Goal: Browse casually: Explore the website without a specific task or goal

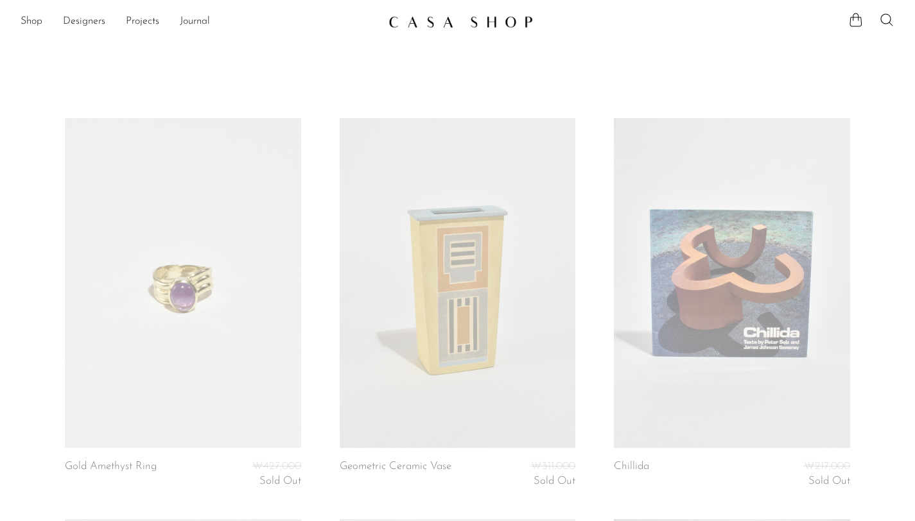
scroll to position [2274, 0]
click at [417, 23] on img at bounding box center [460, 21] width 144 height 13
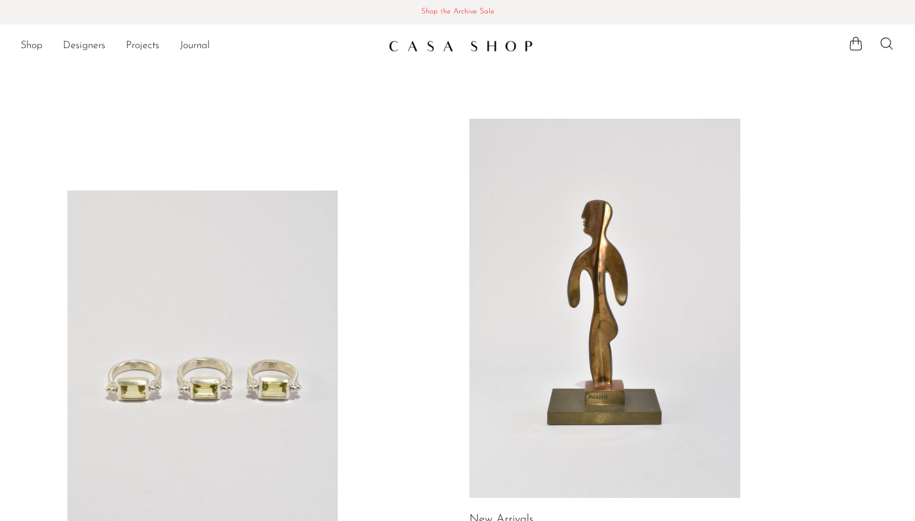
click at [428, 19] on span "Shop the Archive Sale" at bounding box center [457, 12] width 894 height 14
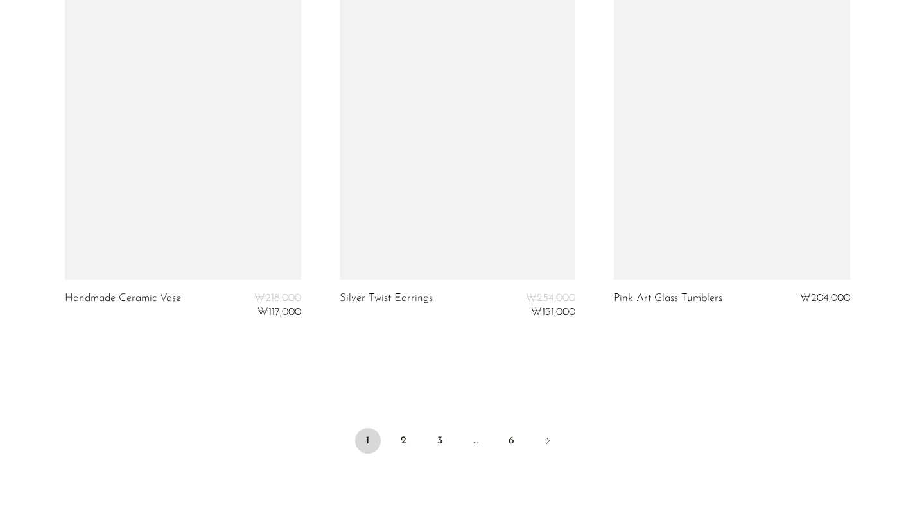
scroll to position [4666, 0]
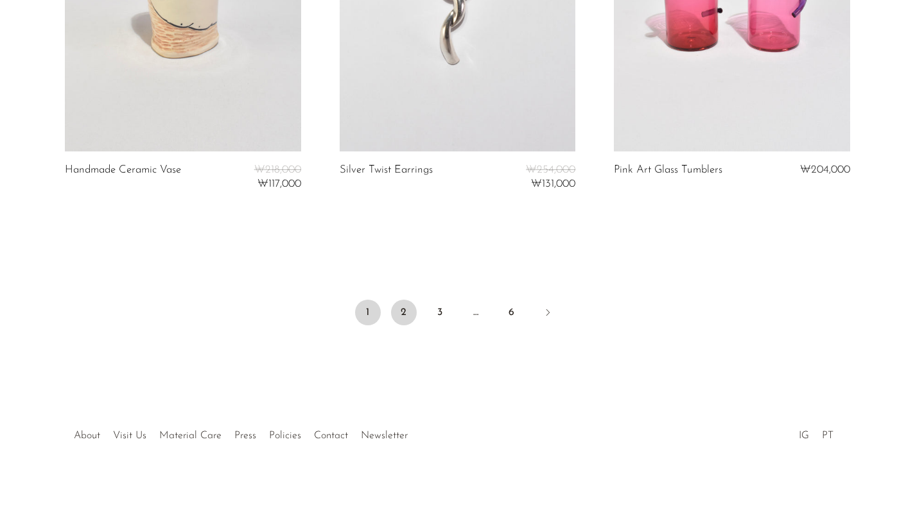
click at [403, 311] on link "2" at bounding box center [404, 313] width 26 height 26
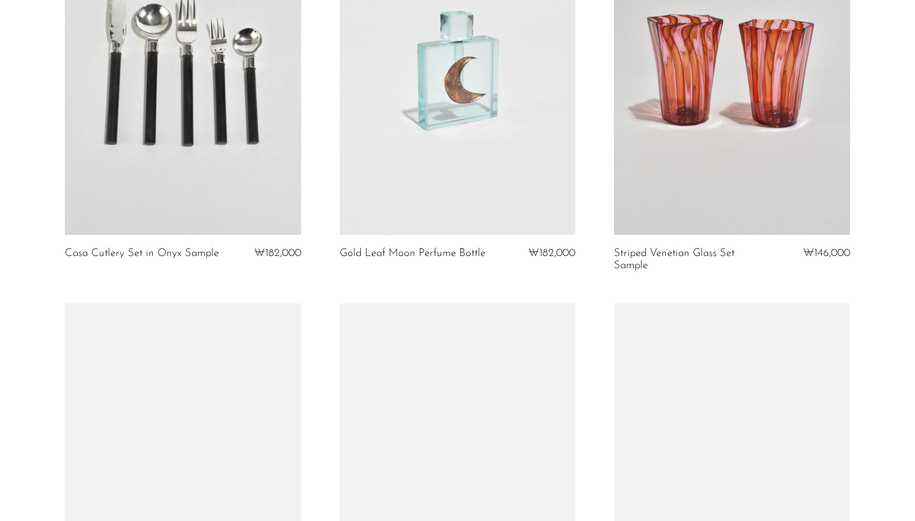
scroll to position [2197, 0]
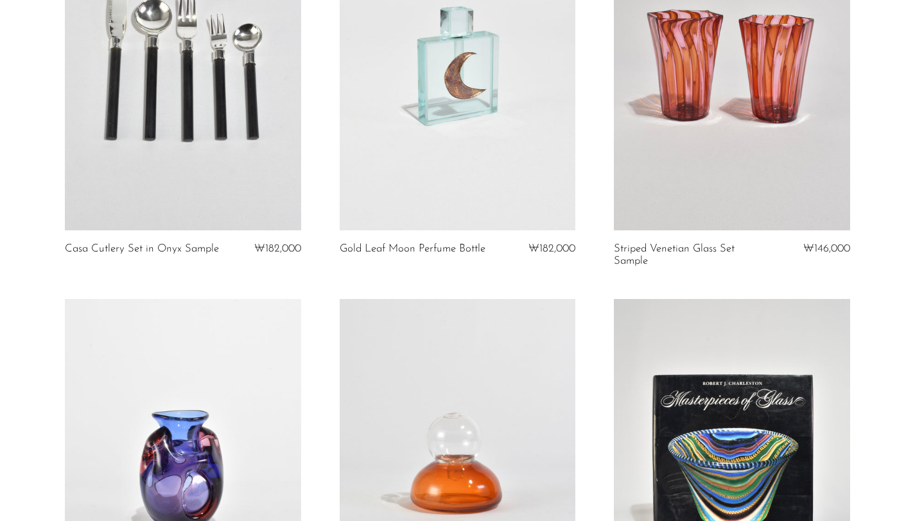
click at [460, 209] on link at bounding box center [458, 65] width 236 height 330
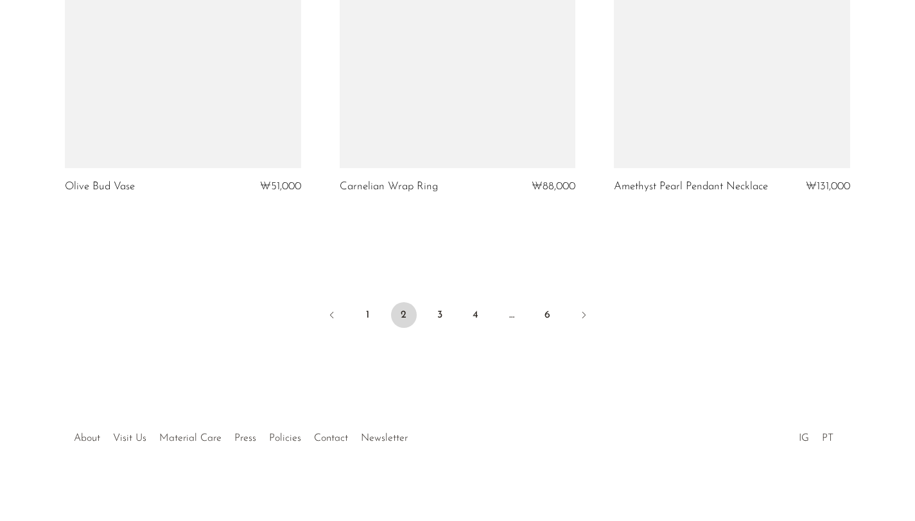
scroll to position [4666, 0]
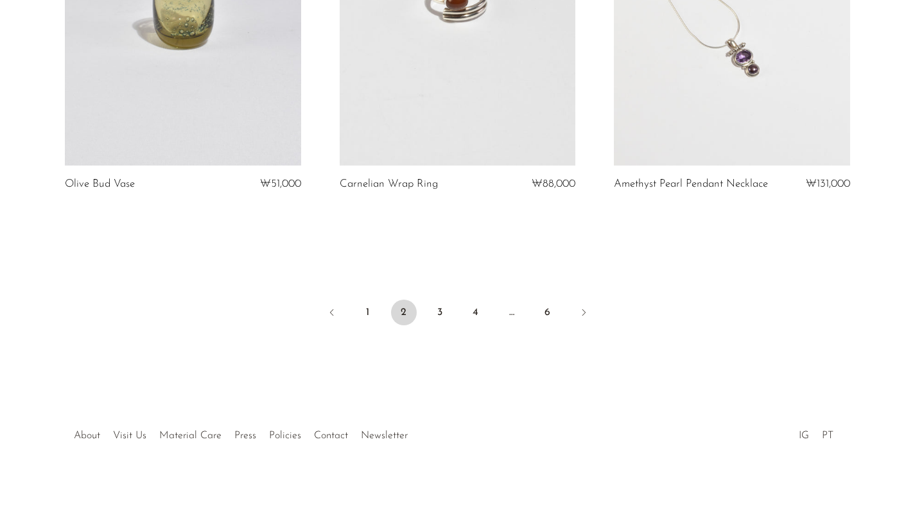
click at [427, 319] on li "3" at bounding box center [440, 314] width 26 height 28
click at [433, 309] on link "3" at bounding box center [440, 313] width 26 height 26
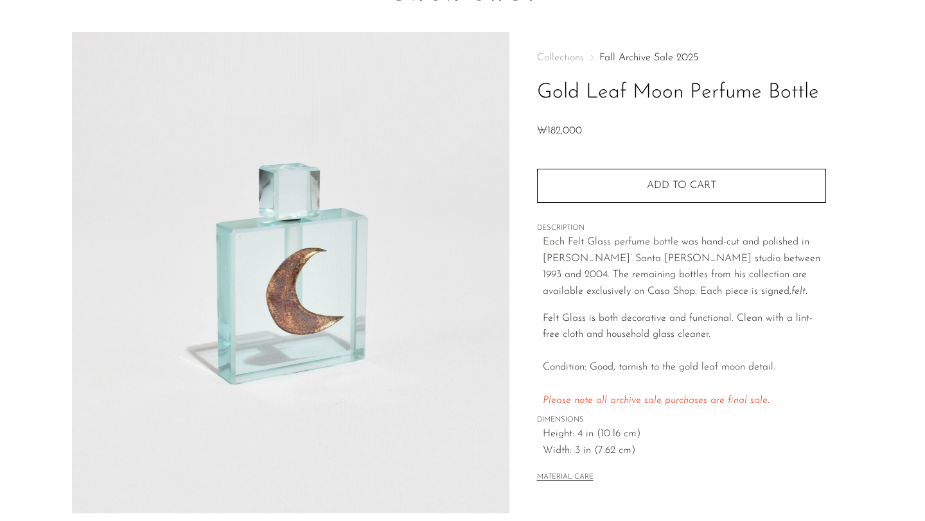
scroll to position [139, 0]
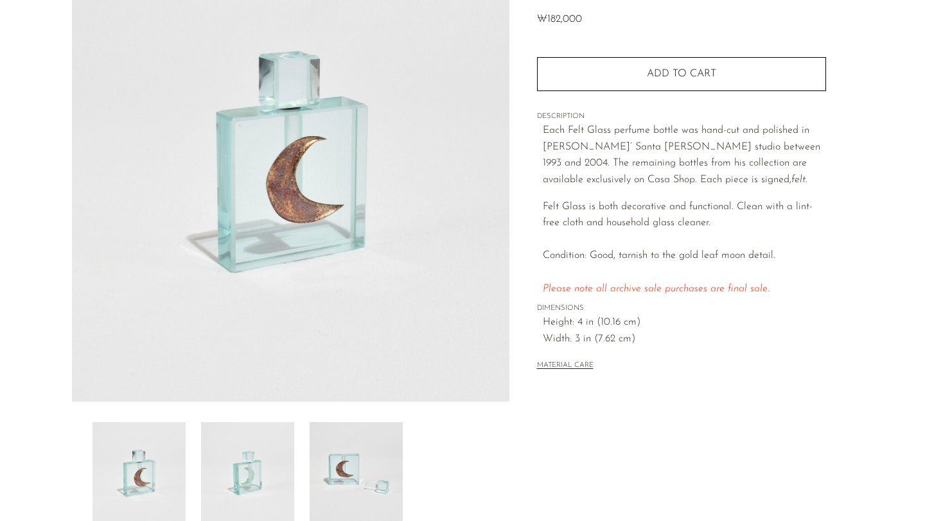
click at [272, 451] on img at bounding box center [247, 474] width 93 height 103
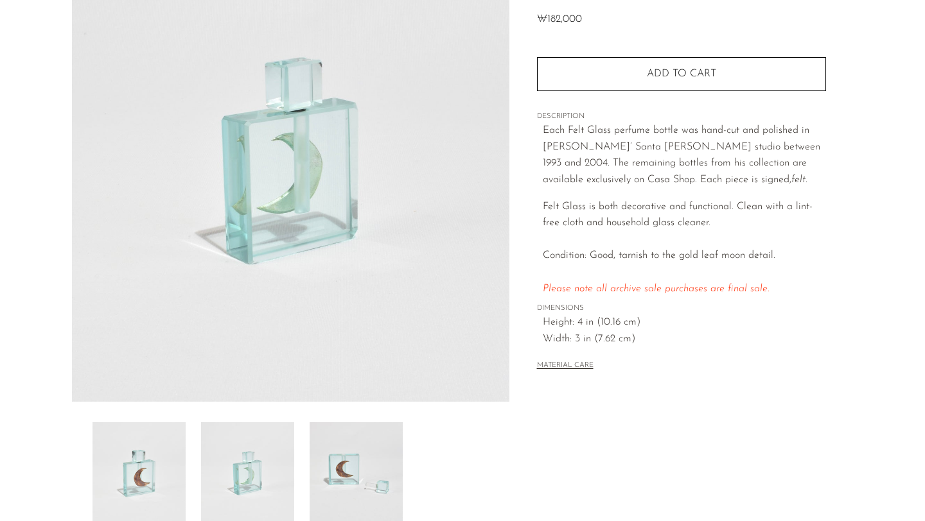
click at [395, 465] on img at bounding box center [355, 474] width 93 height 103
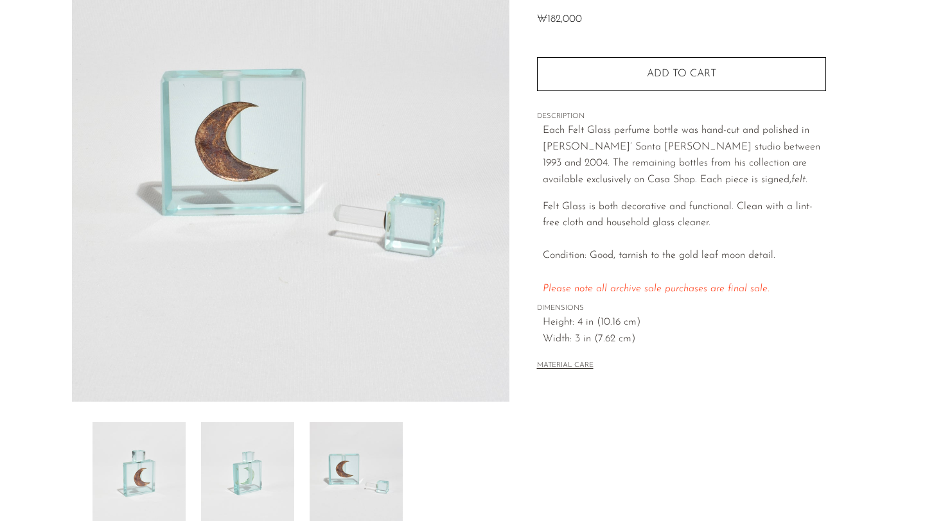
click at [131, 457] on img at bounding box center [138, 474] width 93 height 103
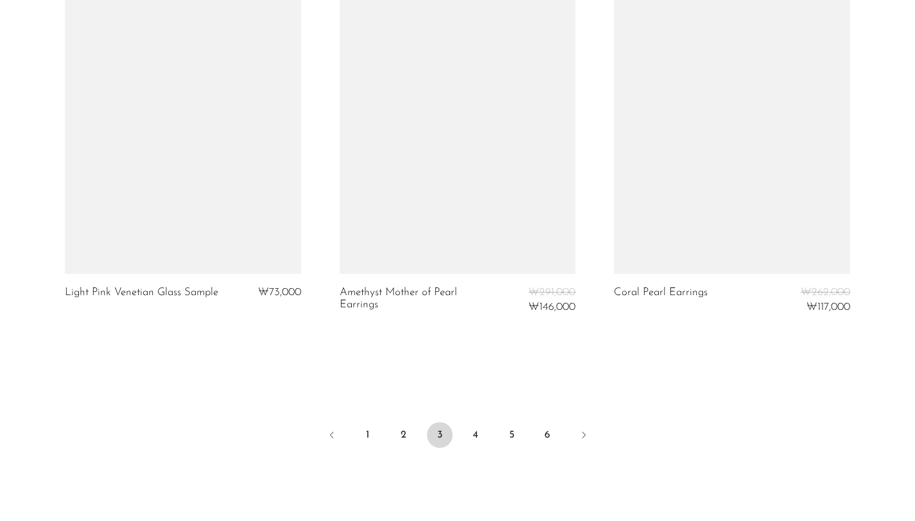
scroll to position [4599, 0]
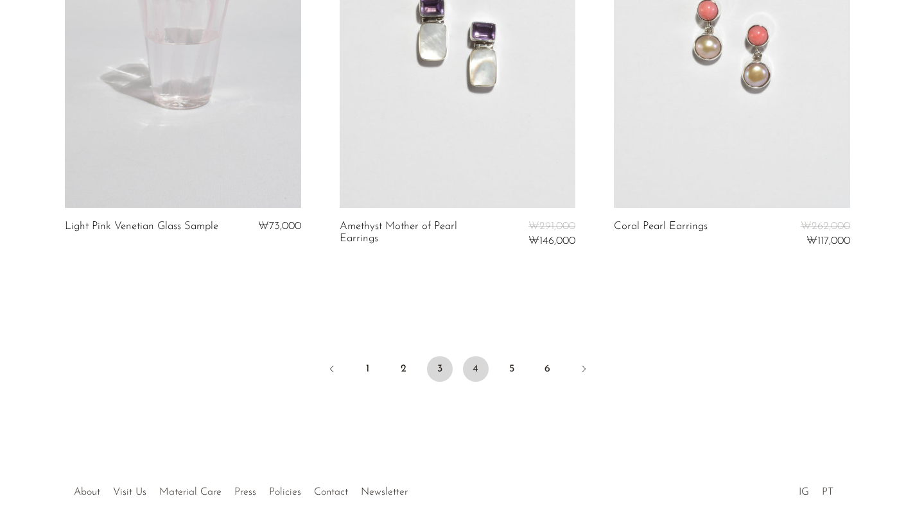
click at [480, 360] on link "4" at bounding box center [476, 369] width 26 height 26
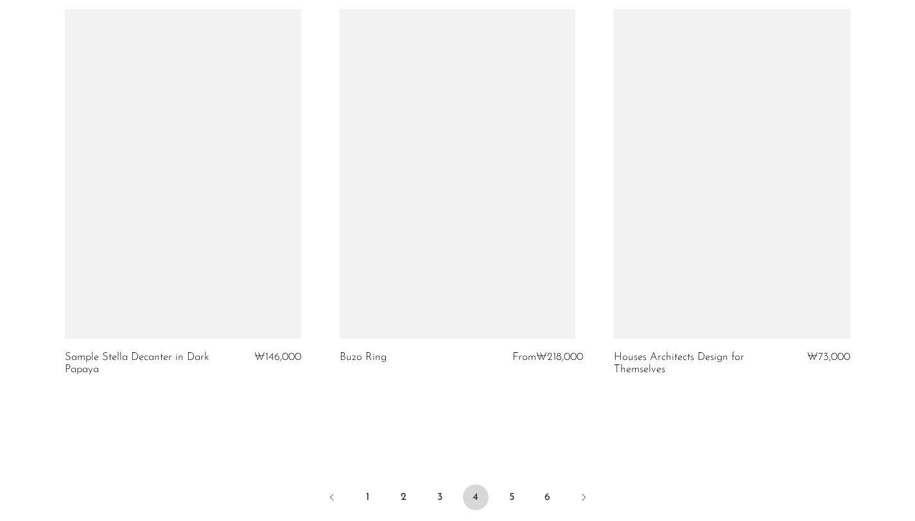
scroll to position [4709, 0]
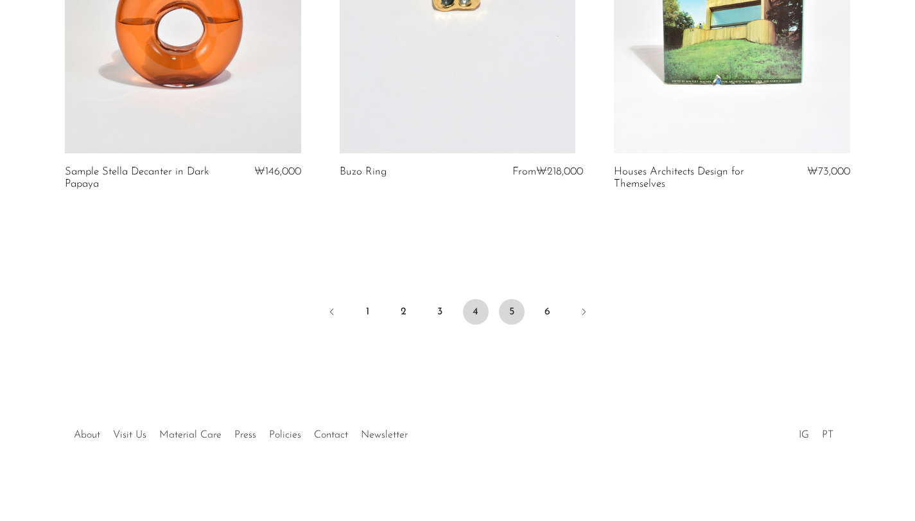
click at [499, 313] on link "5" at bounding box center [512, 312] width 26 height 26
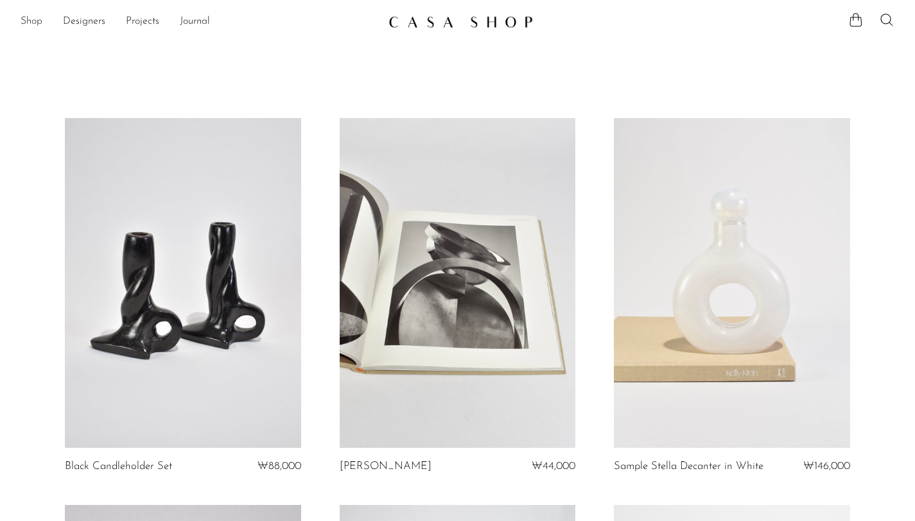
click at [29, 22] on link "Shop" at bounding box center [32, 21] width 22 height 17
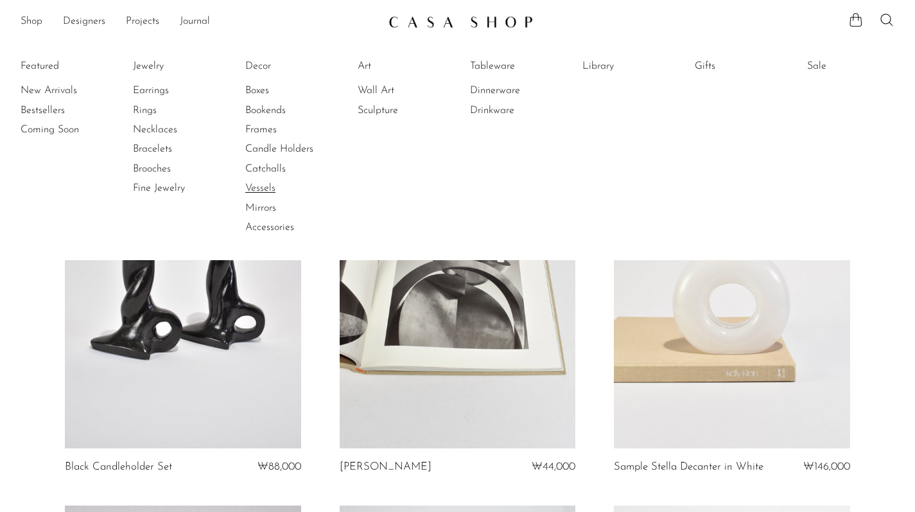
click at [284, 191] on link "Vessels" at bounding box center [293, 188] width 96 height 14
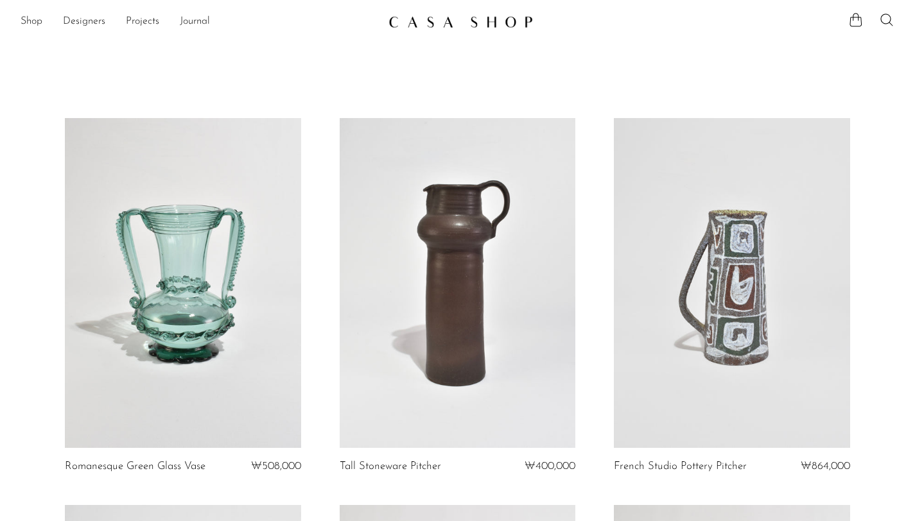
click at [20, 19] on div "Shop Featured New Arrivals Bestsellers Coming Soon Jewelry Jewelry All Earrings…" at bounding box center [457, 21] width 915 height 23
click at [23, 20] on link "Shop" at bounding box center [32, 21] width 22 height 17
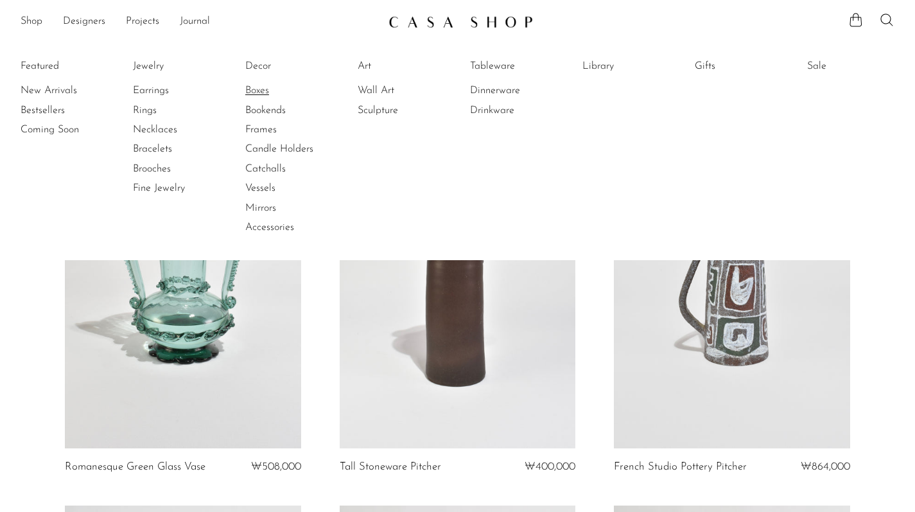
click at [273, 95] on link "Boxes" at bounding box center [293, 90] width 96 height 14
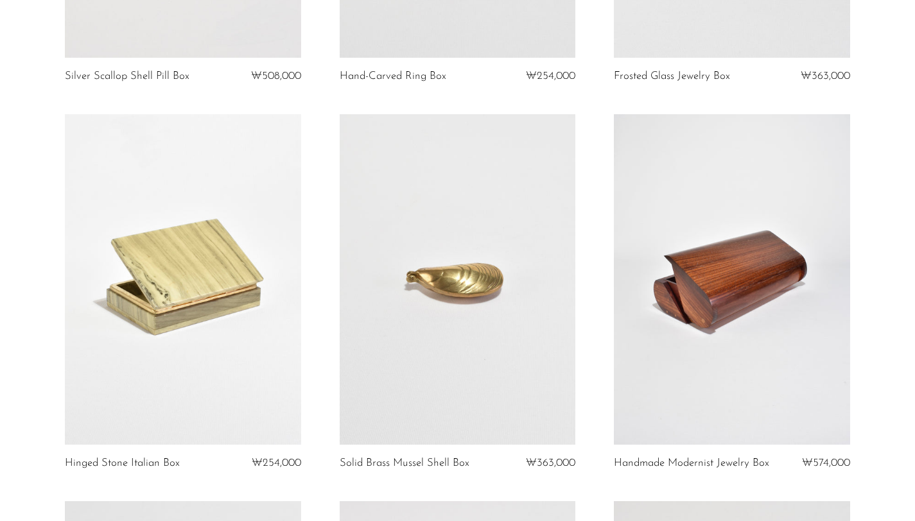
scroll to position [1804, 0]
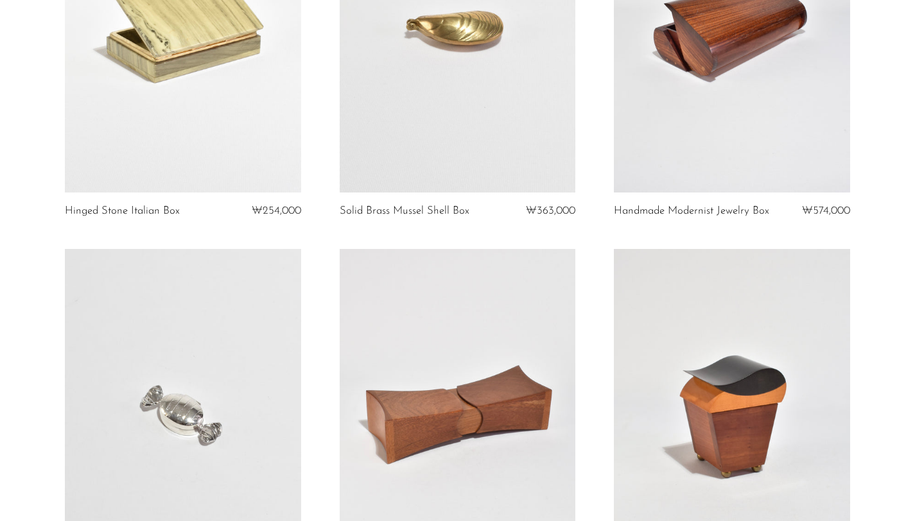
click at [256, 153] on link at bounding box center [183, 27] width 236 height 330
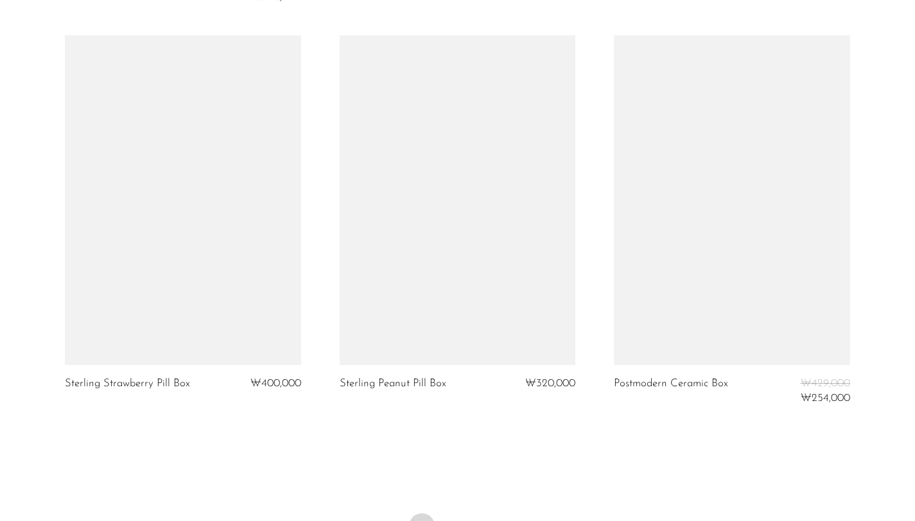
scroll to position [4558, 0]
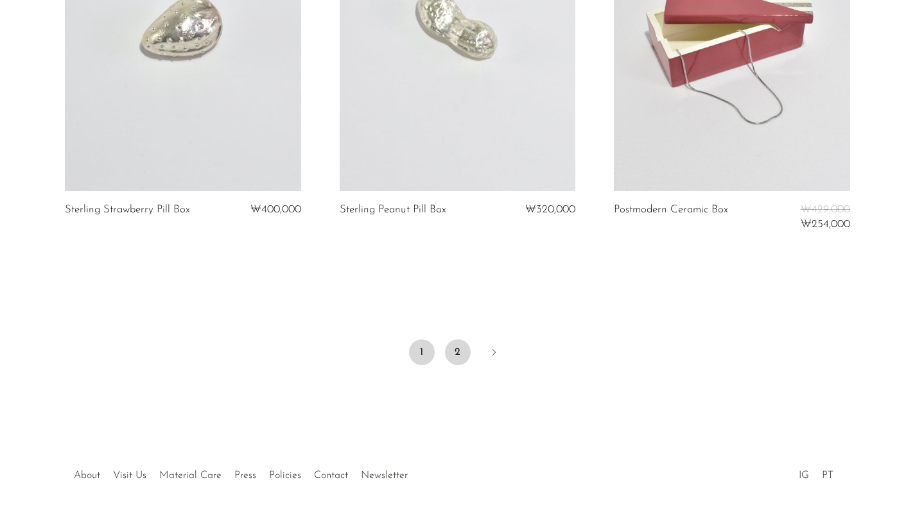
click at [465, 356] on link "2" at bounding box center [458, 353] width 26 height 26
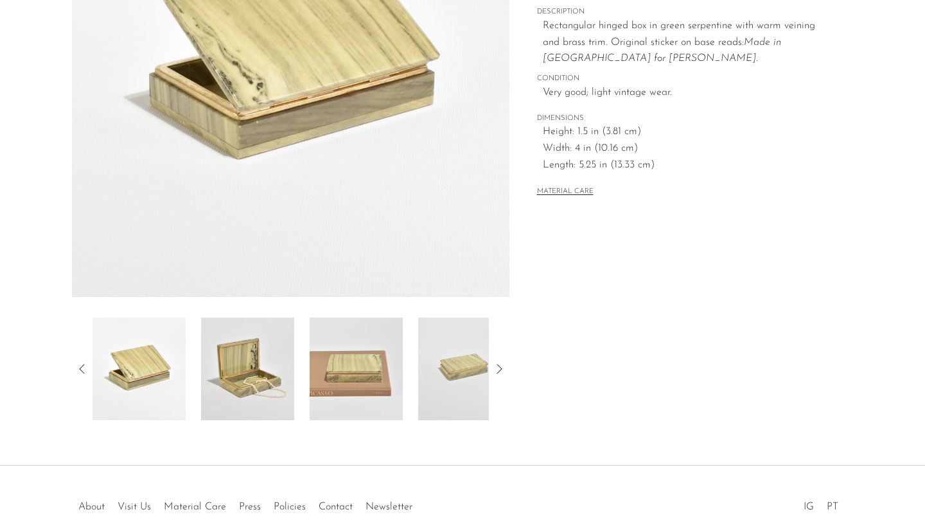
scroll to position [315, 0]
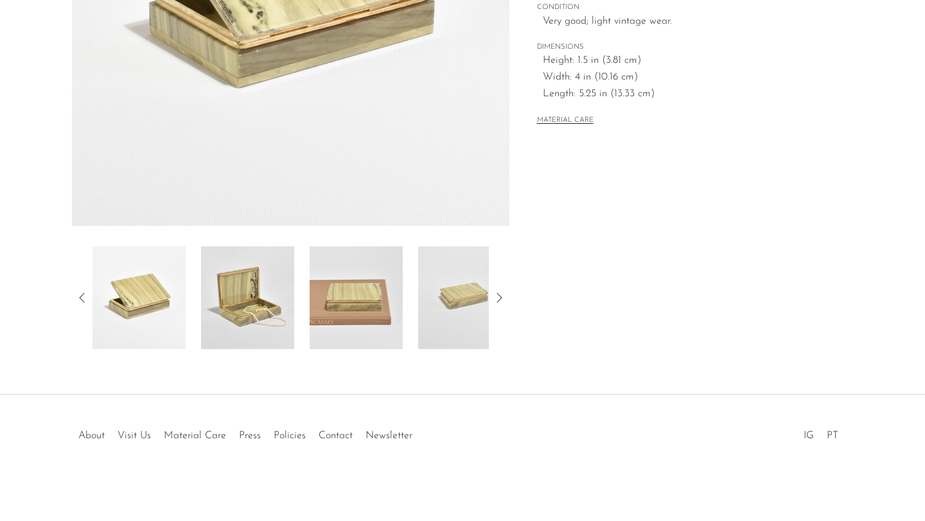
click at [242, 304] on img at bounding box center [247, 298] width 93 height 103
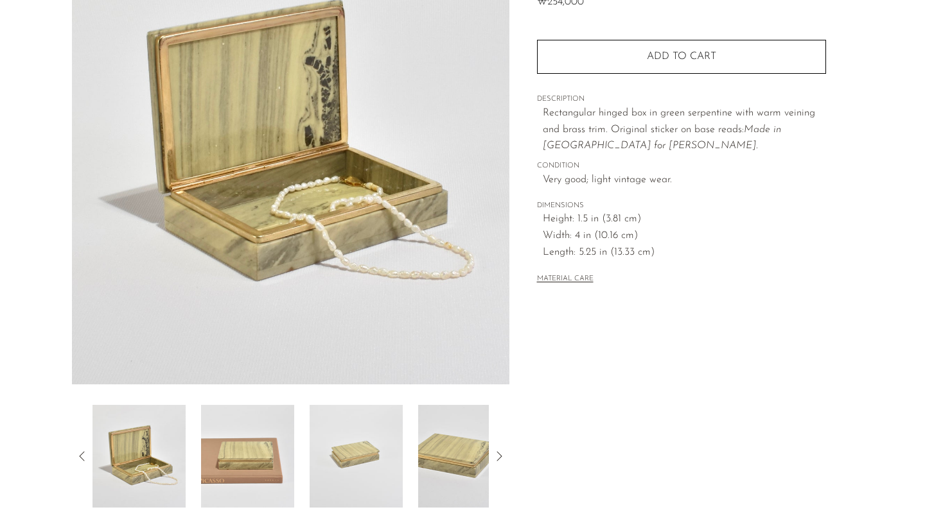
scroll to position [157, 0]
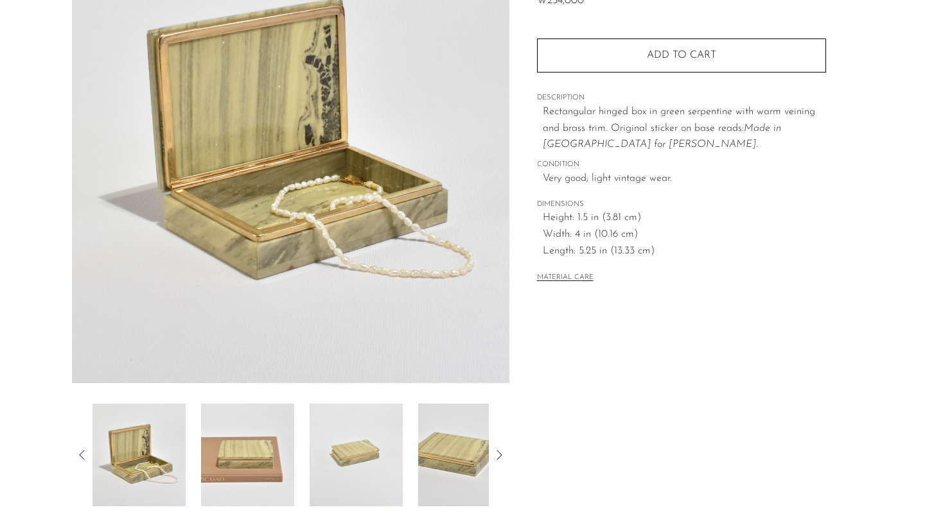
click at [365, 420] on img at bounding box center [355, 455] width 93 height 103
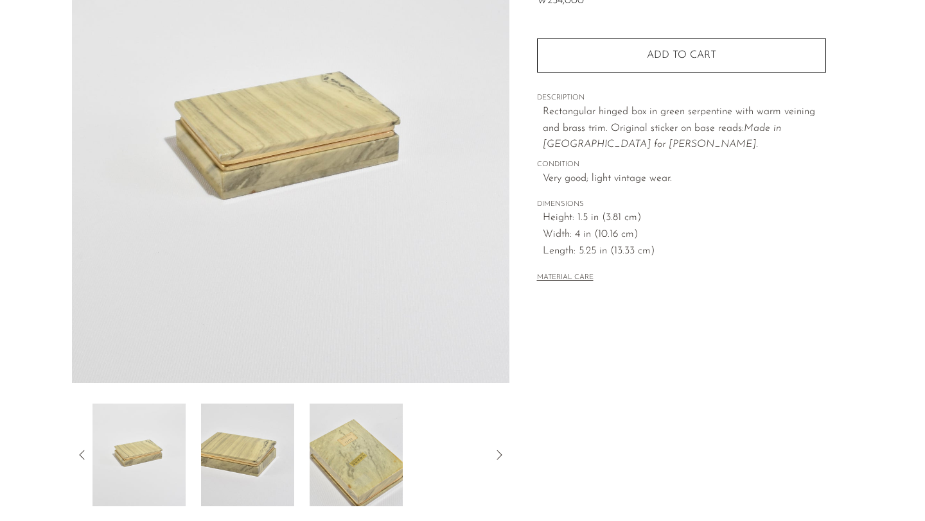
click at [364, 442] on img at bounding box center [355, 455] width 93 height 103
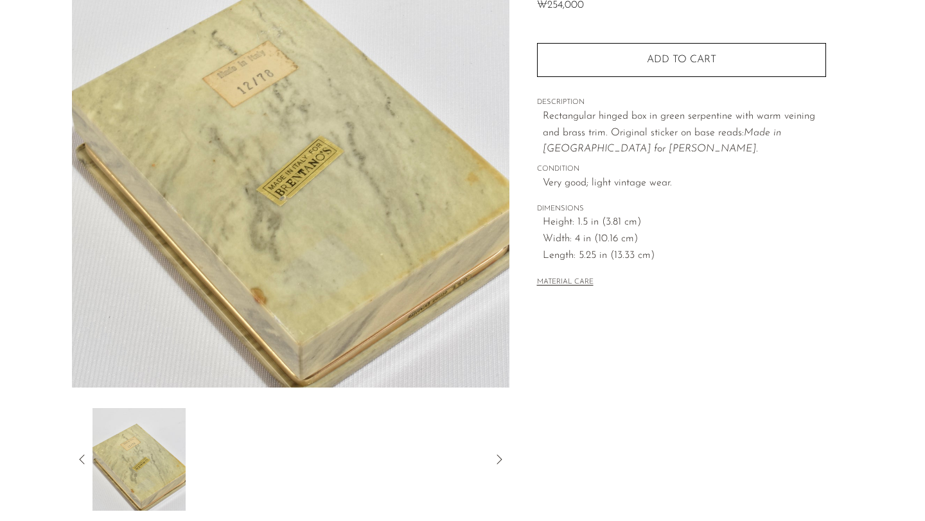
scroll to position [152, 0]
click at [77, 457] on icon at bounding box center [81, 460] width 15 height 15
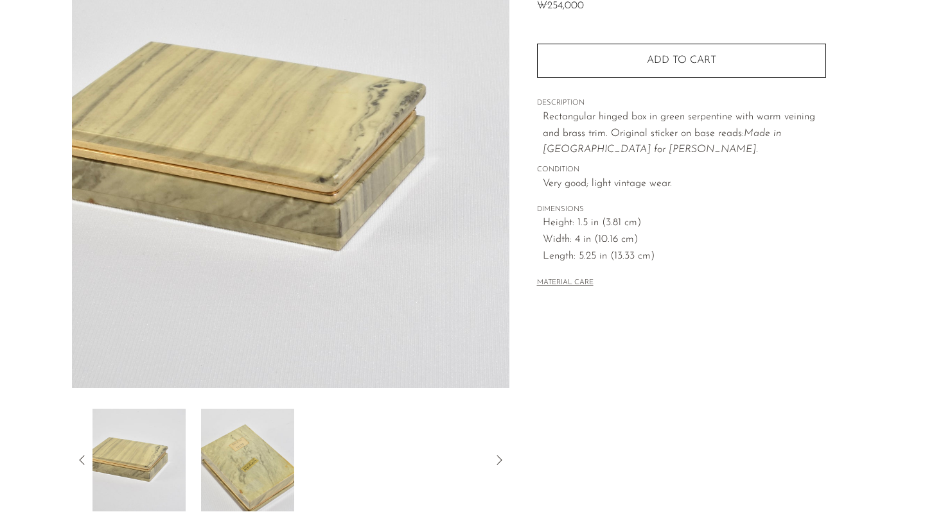
click at [150, 457] on img at bounding box center [138, 460] width 93 height 103
click at [80, 460] on icon at bounding box center [81, 460] width 5 height 10
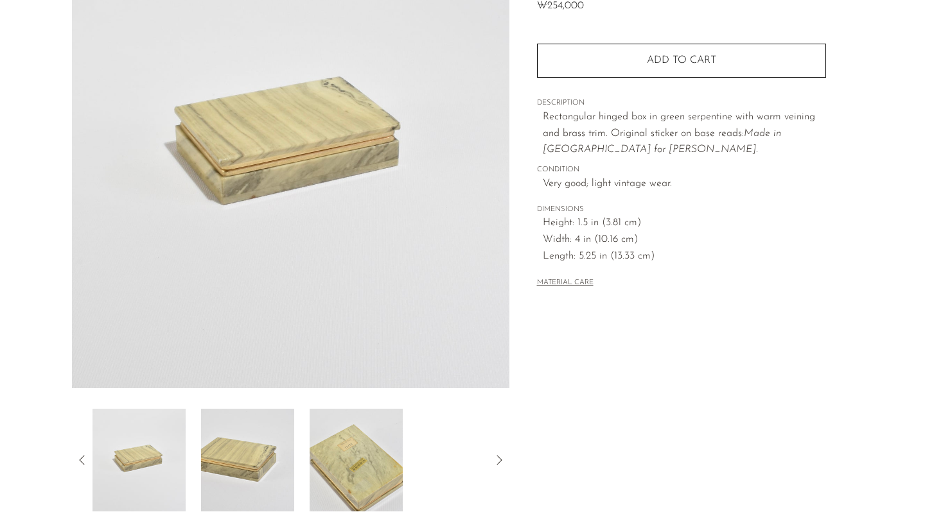
click at [84, 455] on icon at bounding box center [81, 460] width 15 height 15
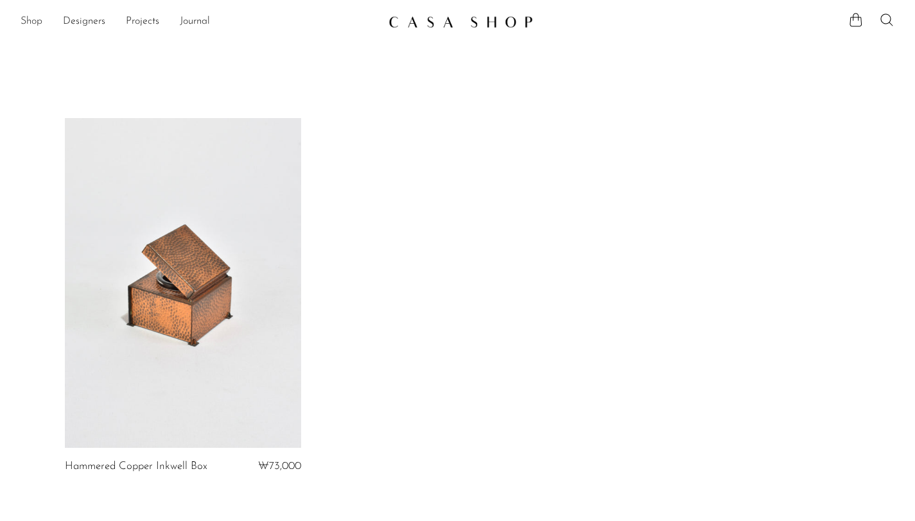
click at [29, 19] on link "Shop" at bounding box center [32, 21] width 22 height 17
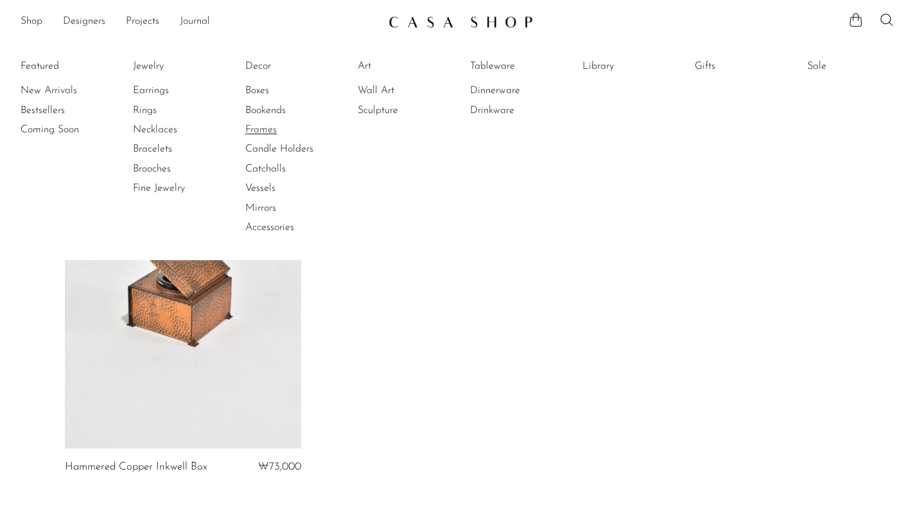
click at [268, 130] on link "Frames" at bounding box center [293, 130] width 96 height 14
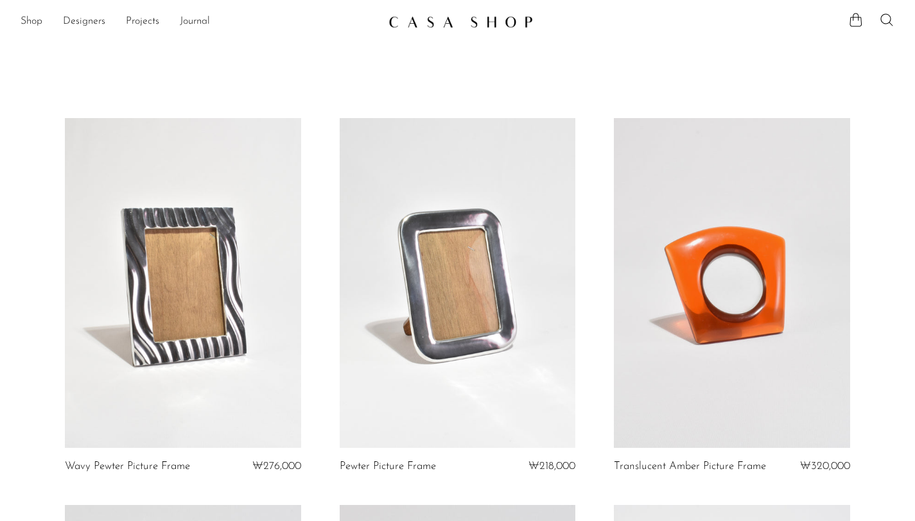
click at [45, 22] on ul "Shop Featured New Arrivals Bestsellers Coming Soon Jewelry Jewelry All Earrings…" at bounding box center [200, 22] width 358 height 22
click at [23, 24] on link "Shop" at bounding box center [32, 21] width 22 height 17
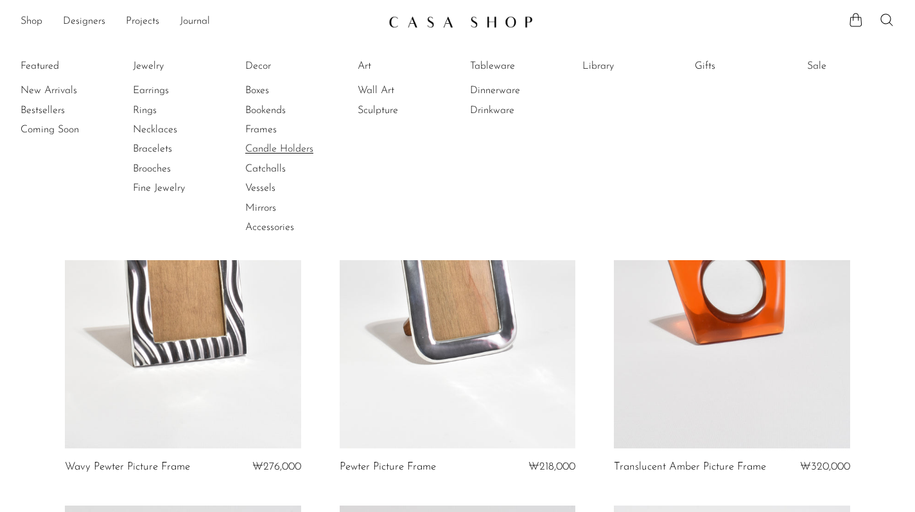
click at [302, 144] on link "Candle Holders" at bounding box center [293, 149] width 96 height 14
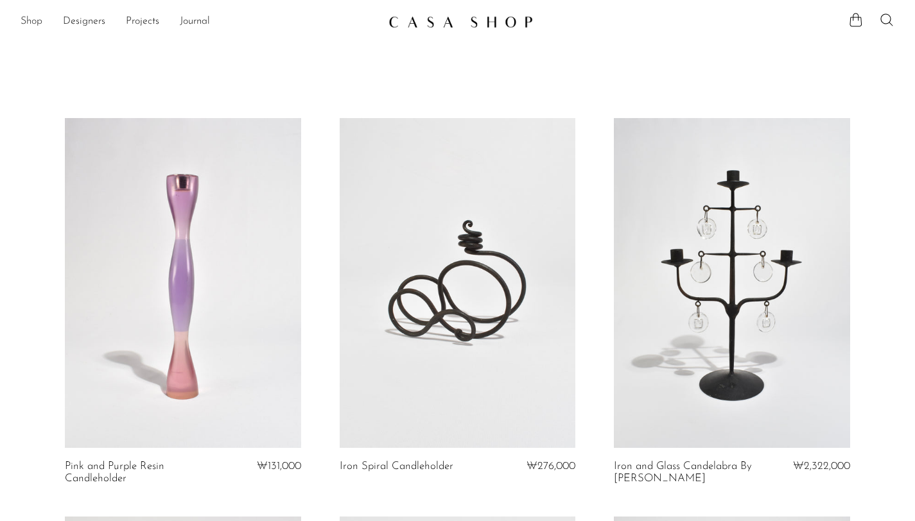
click at [40, 23] on link "Shop" at bounding box center [32, 21] width 22 height 17
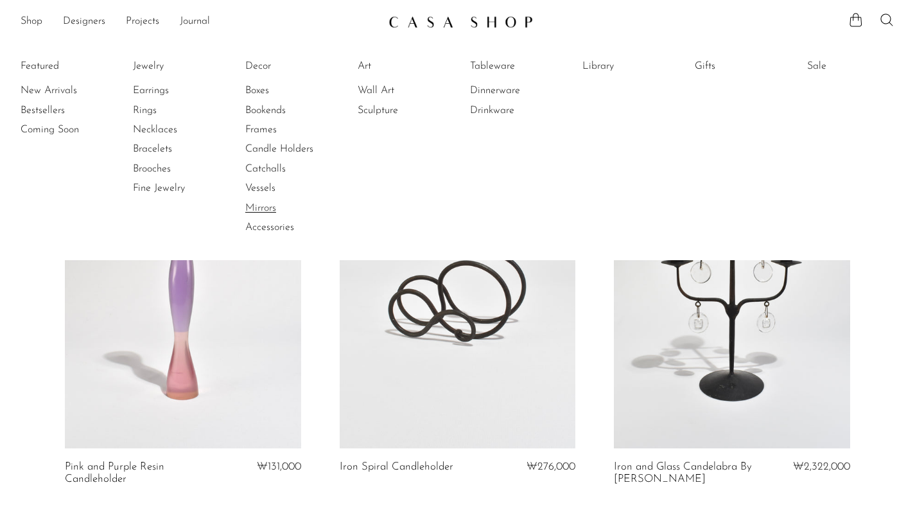
click at [273, 211] on link "Mirrors" at bounding box center [293, 208] width 96 height 14
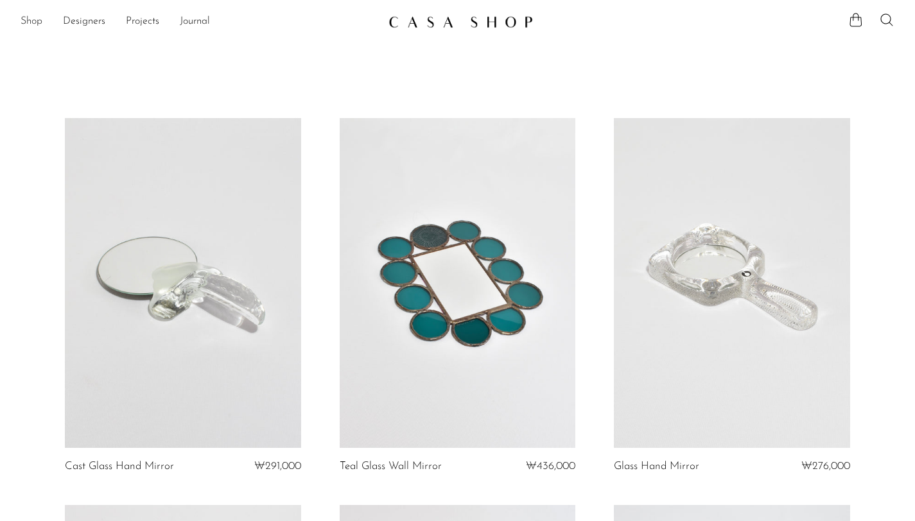
click at [35, 26] on link "Shop" at bounding box center [32, 21] width 22 height 17
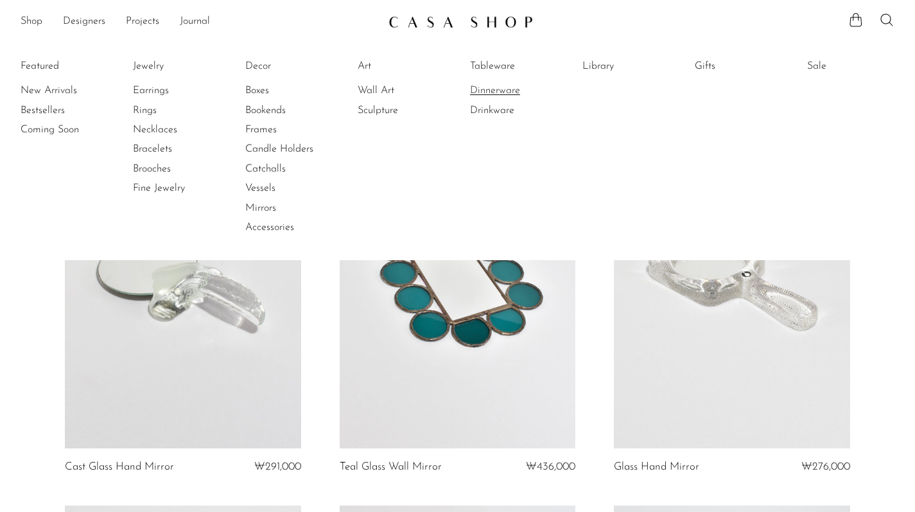
click at [496, 89] on link "Dinnerware" at bounding box center [518, 90] width 96 height 14
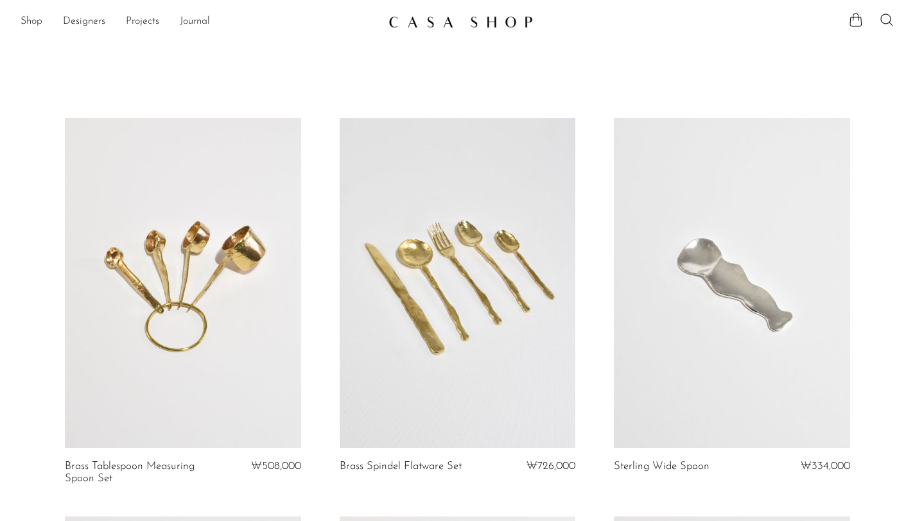
click at [11, 18] on div "Shop Featured New Arrivals Bestsellers Coming Soon Jewelry Jewelry All Earrings…" at bounding box center [457, 21] width 915 height 23
click at [25, 19] on link "Shop" at bounding box center [32, 21] width 22 height 17
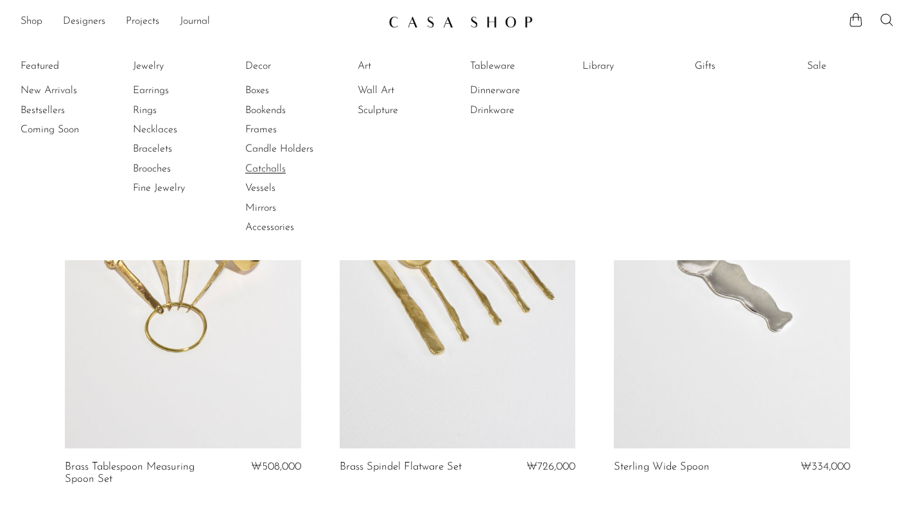
click at [284, 173] on link "Catchalls" at bounding box center [293, 169] width 96 height 14
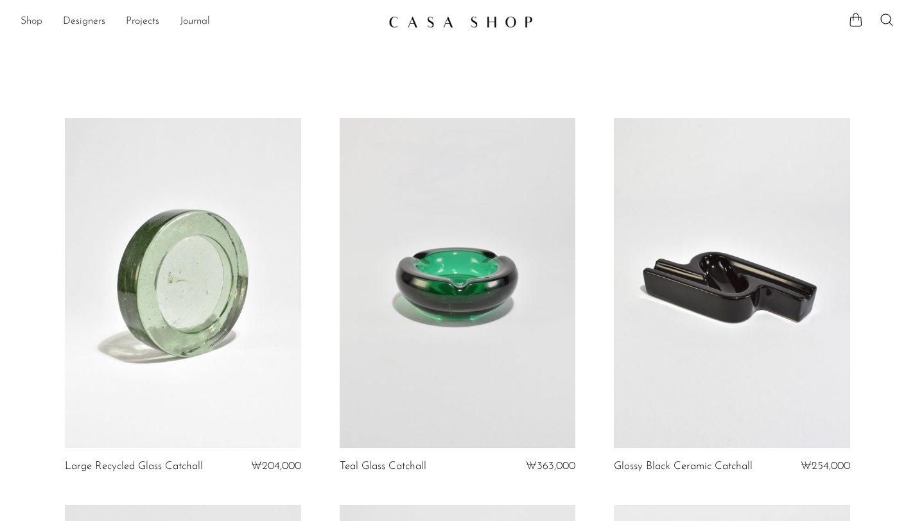
click at [35, 28] on link "Shop" at bounding box center [32, 21] width 22 height 17
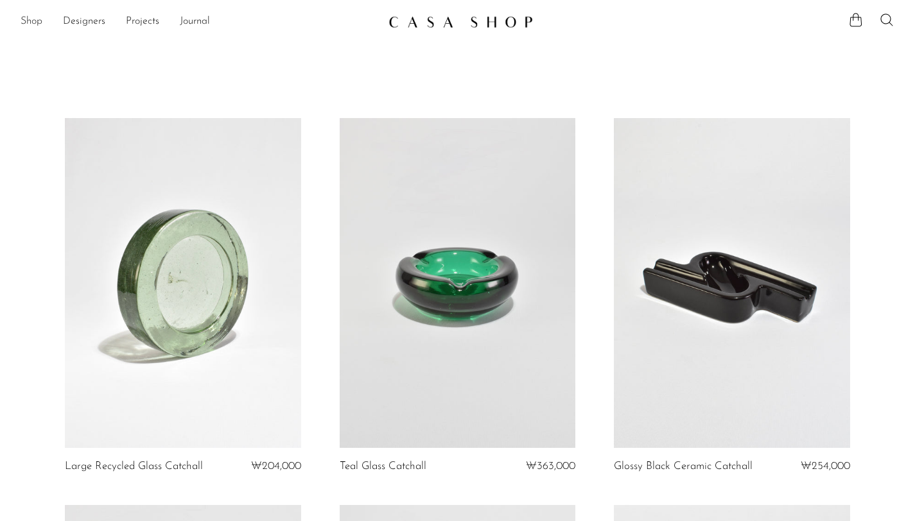
click at [24, 25] on link "Shop" at bounding box center [32, 21] width 22 height 17
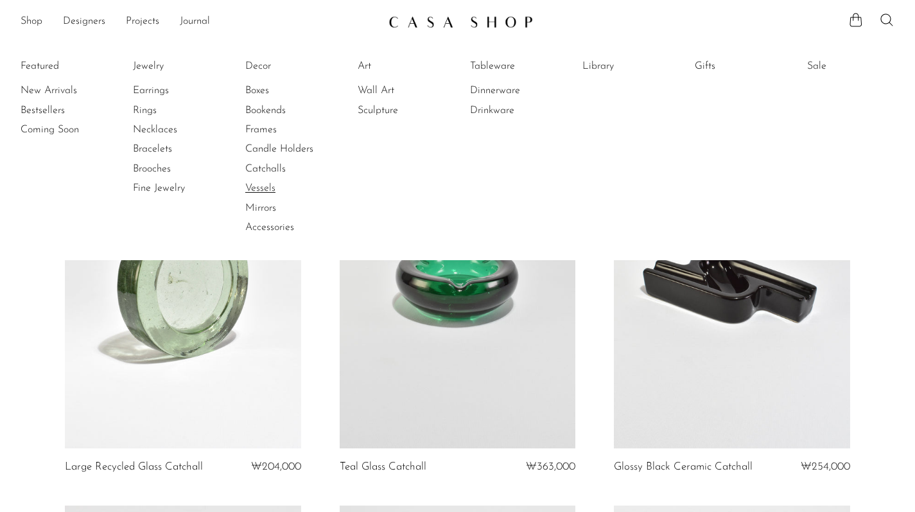
click at [262, 191] on link "Vessels" at bounding box center [293, 188] width 96 height 14
